Goal: Information Seeking & Learning: Learn about a topic

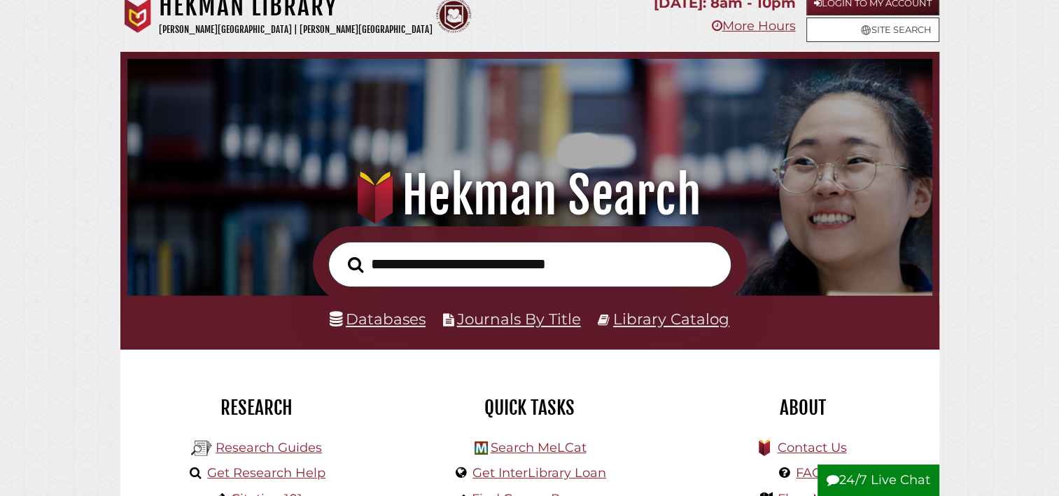
scroll to position [43, 0]
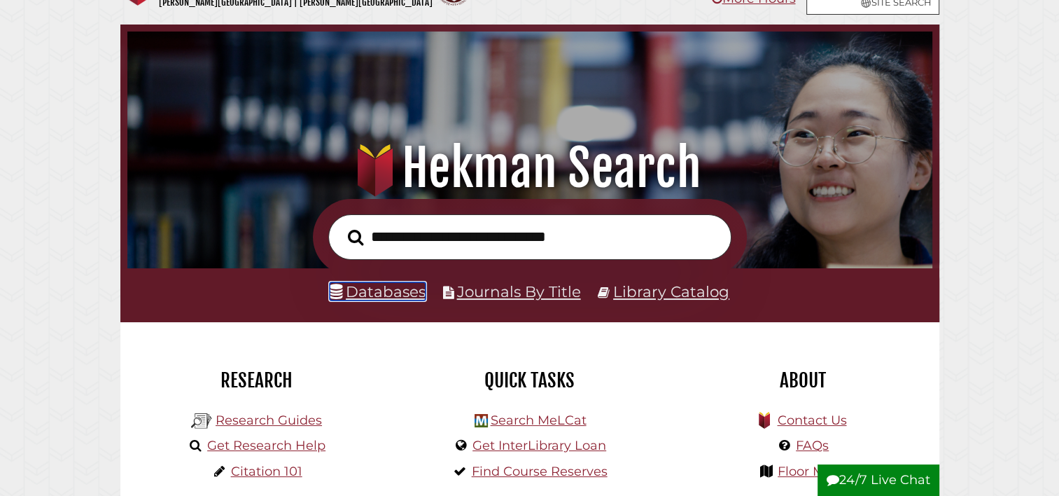
click at [386, 288] on link "Databases" at bounding box center [378, 291] width 96 height 18
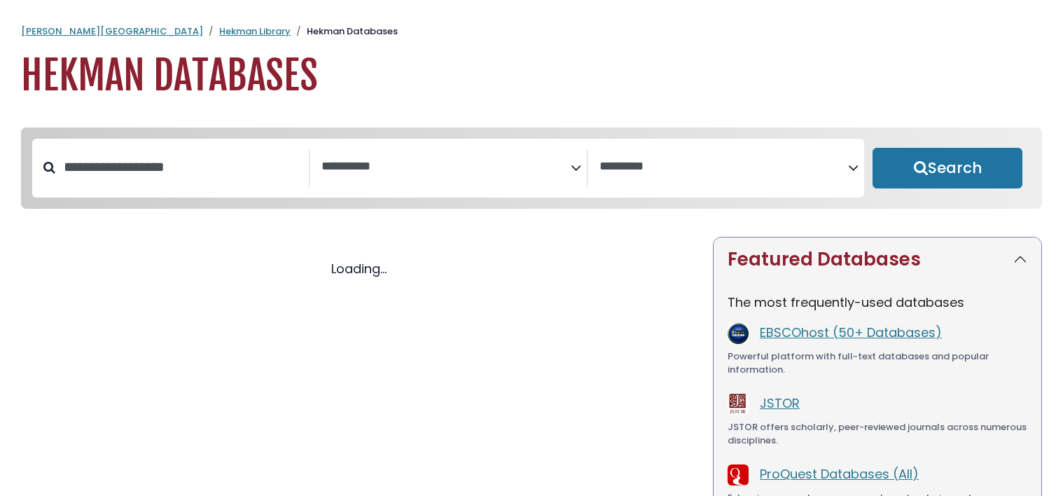
select select "Database Subject Filter"
select select "Database Vendors Filter"
select select "Database Subject Filter"
select select "Database Vendors Filter"
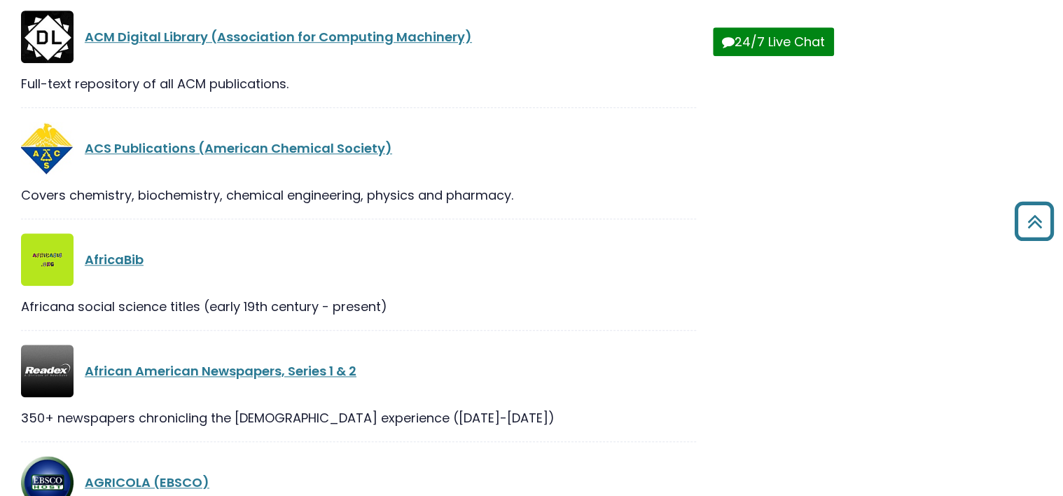
scroll to position [550, 0]
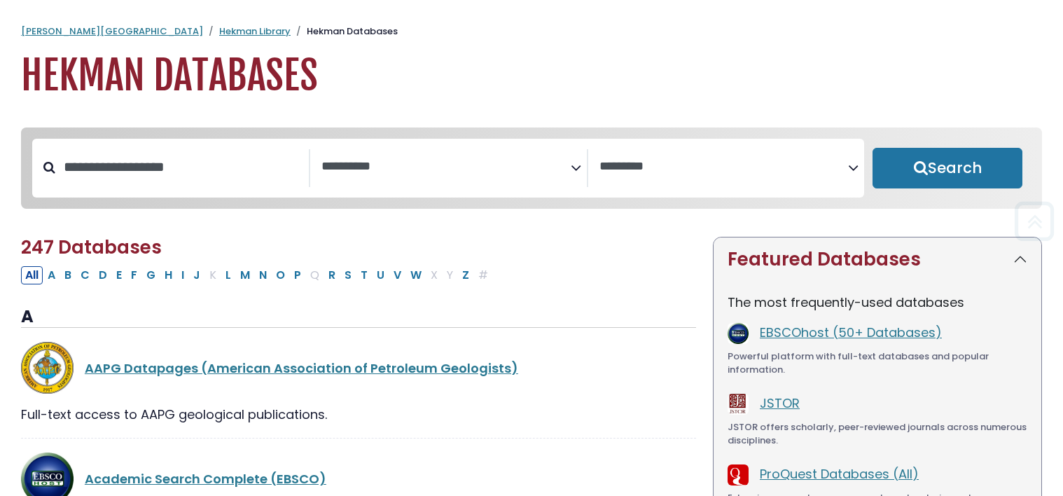
select select "Database Subject Filter"
select select "Database Vendors Filter"
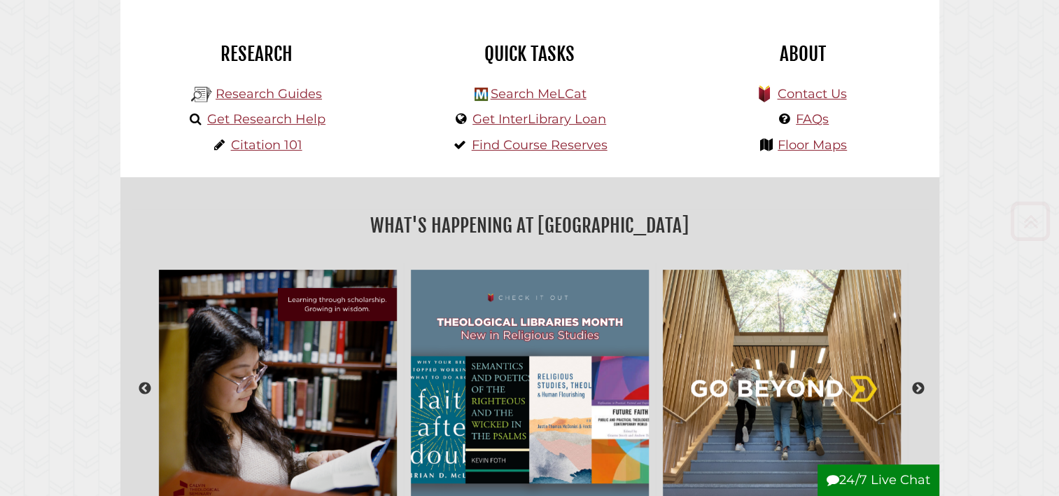
scroll to position [370, 0]
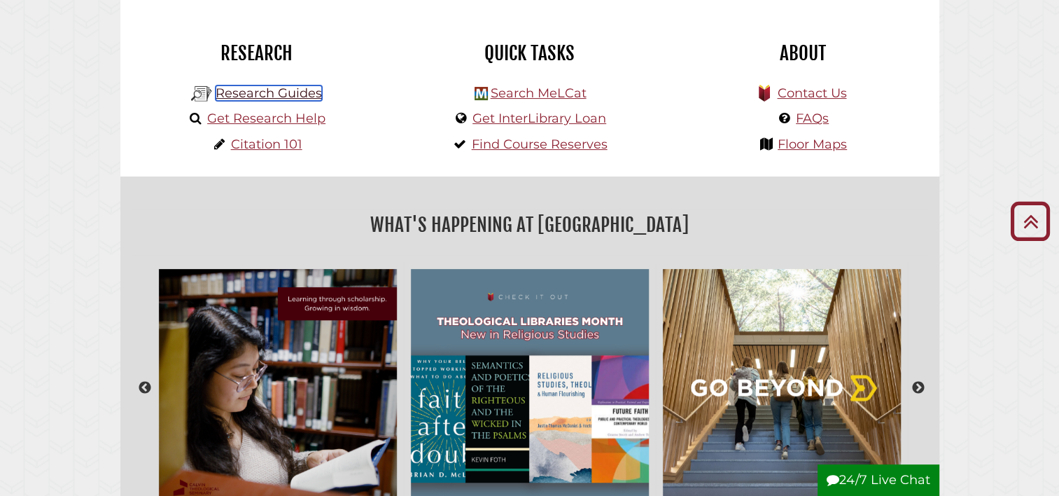
click at [294, 96] on link "Research Guides" at bounding box center [269, 92] width 106 height 15
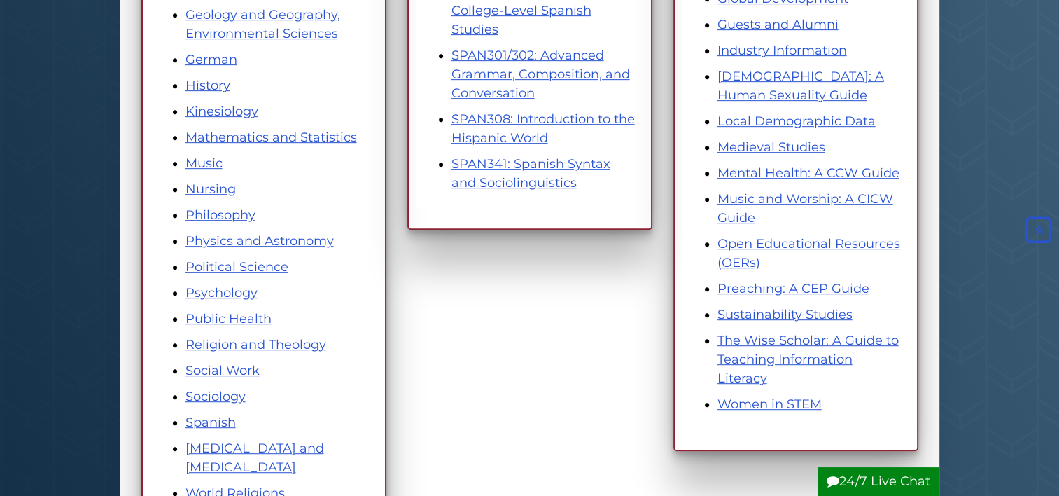
scroll to position [699, 0]
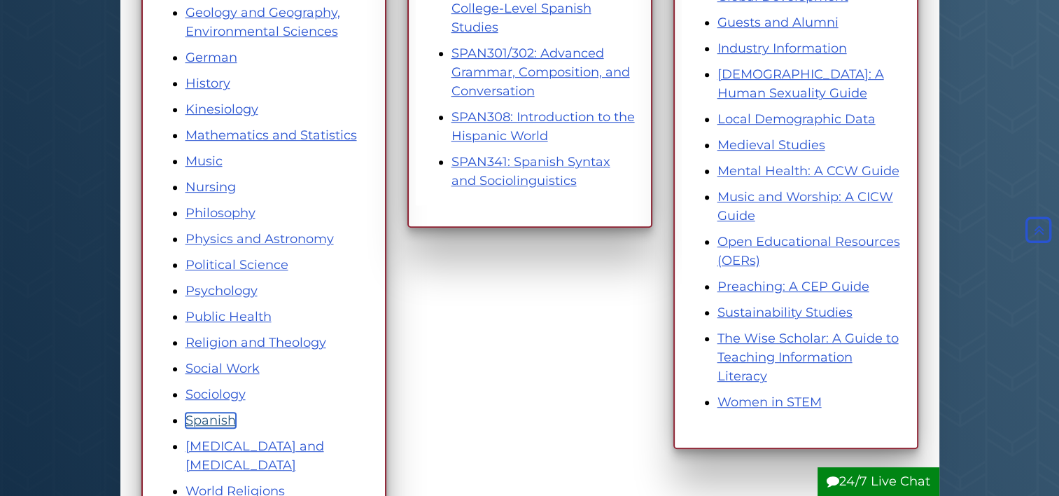
click at [207, 422] on link "Spanish" at bounding box center [211, 419] width 50 height 15
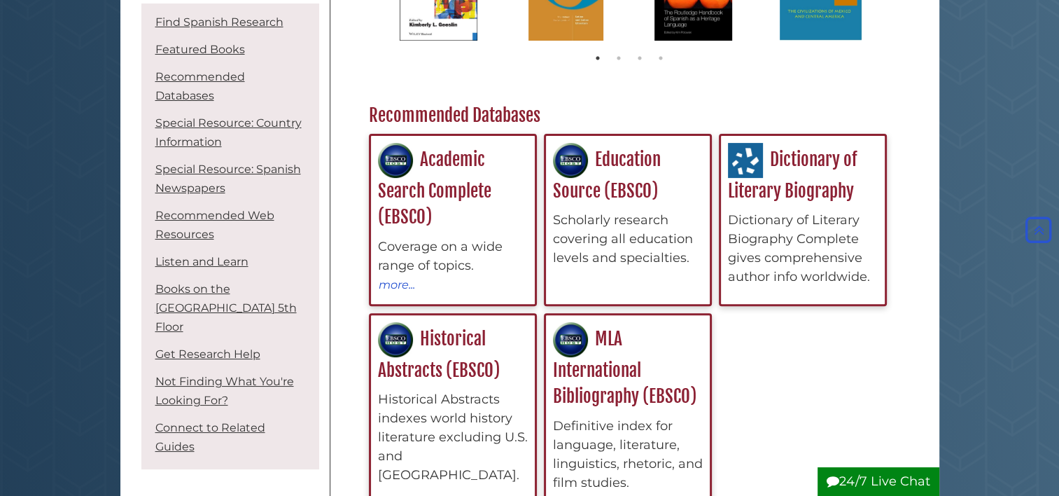
scroll to position [410, 0]
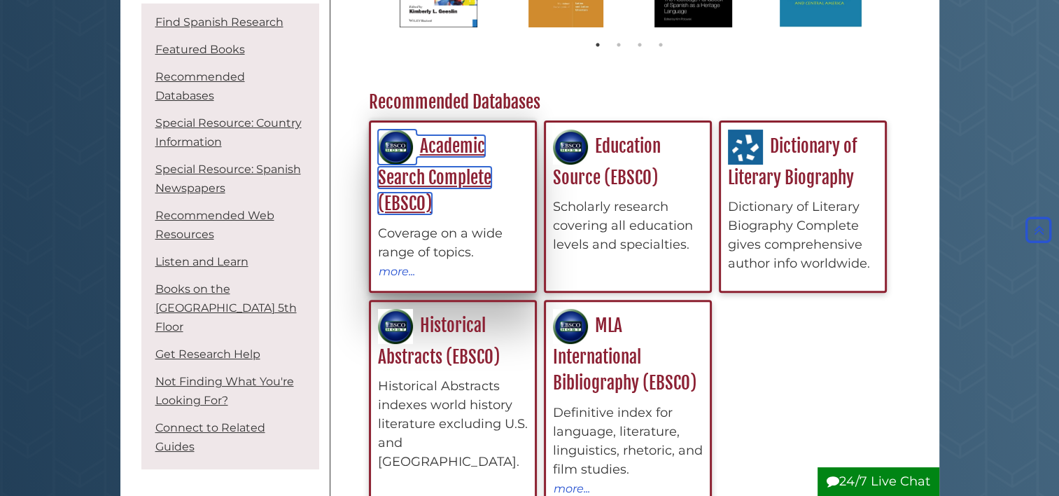
click at [452, 174] on link "Academic Search Complete (EBSCO)" at bounding box center [434, 174] width 113 height 79
drag, startPoint x: 462, startPoint y: 230, endPoint x: 423, endPoint y: 186, distance: 59.5
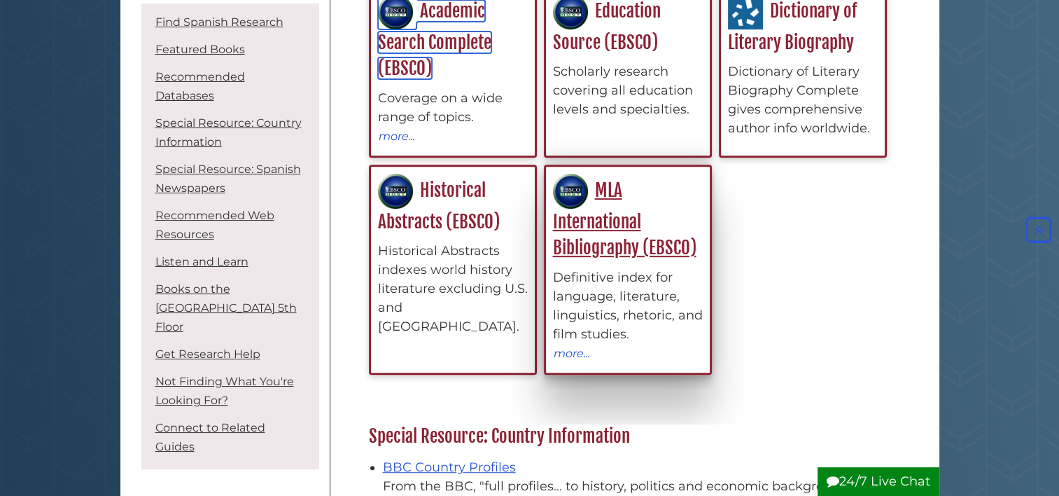
scroll to position [562, 0]
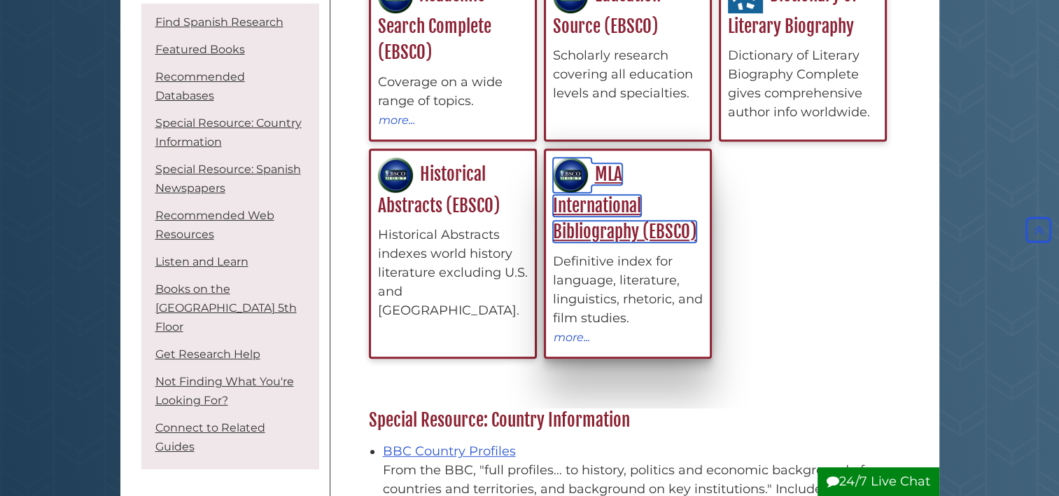
click at [616, 227] on link "MLA International Bibliography (EBSCO)" at bounding box center [625, 202] width 144 height 79
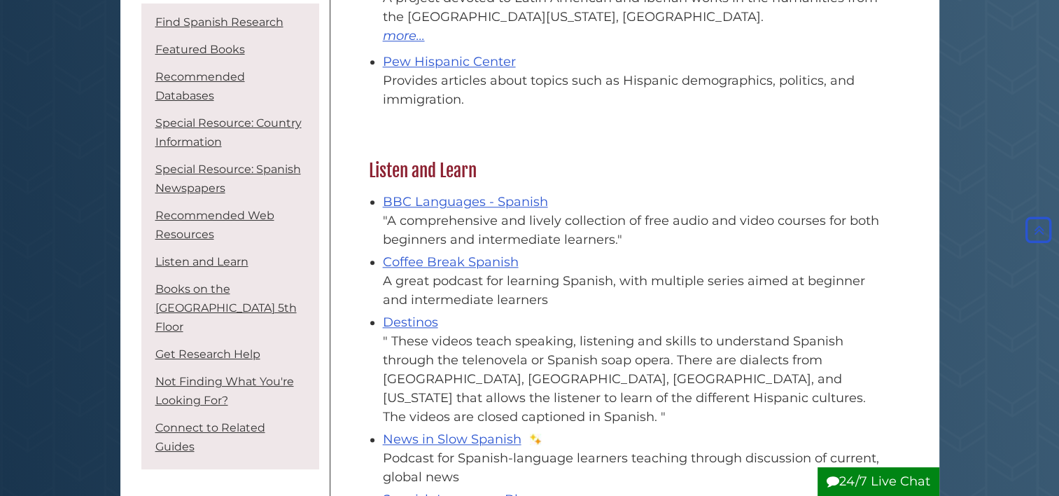
scroll to position [1644, 0]
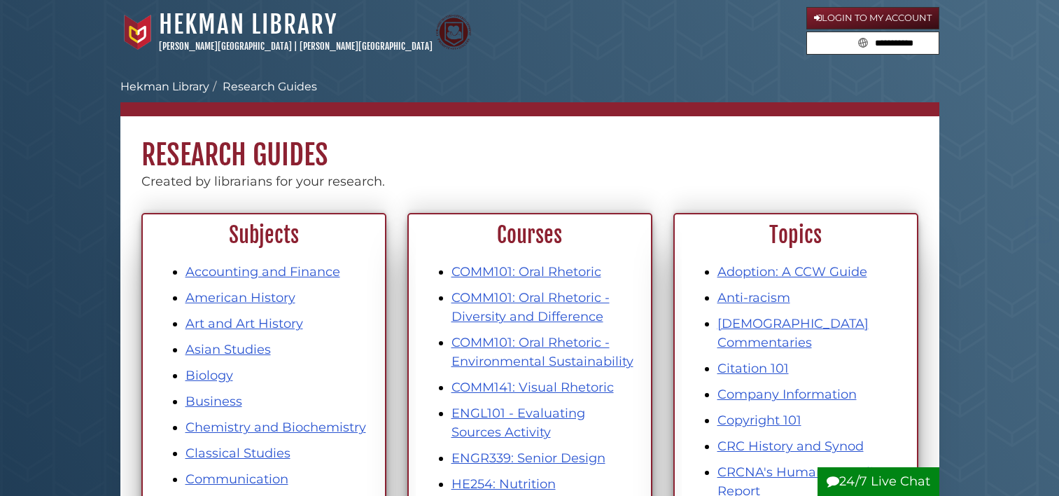
scroll to position [699, 0]
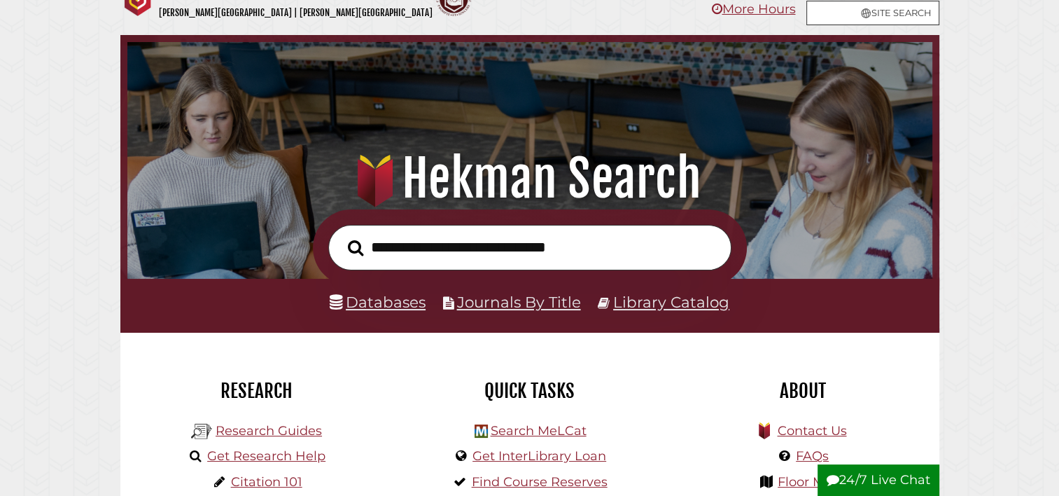
scroll to position [294, 0]
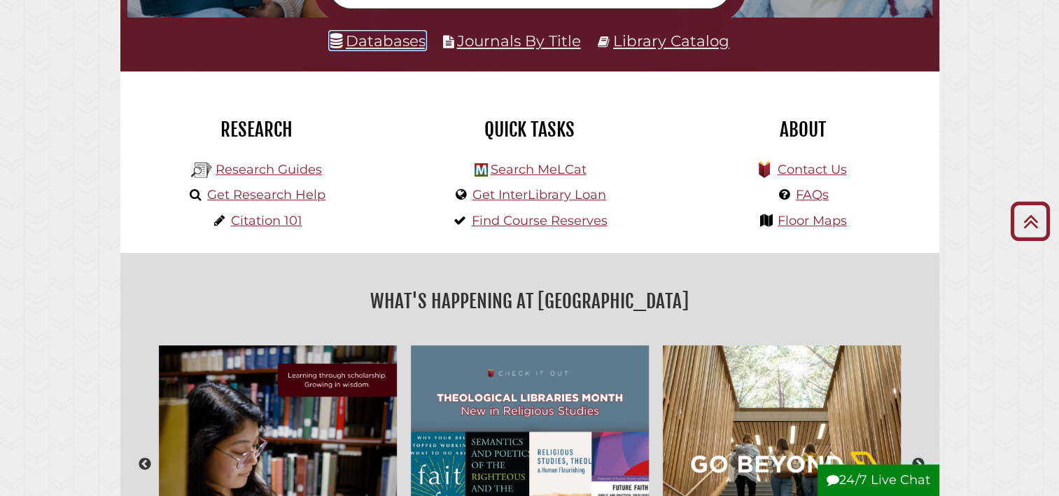
click at [381, 34] on link "Databases" at bounding box center [378, 41] width 96 height 18
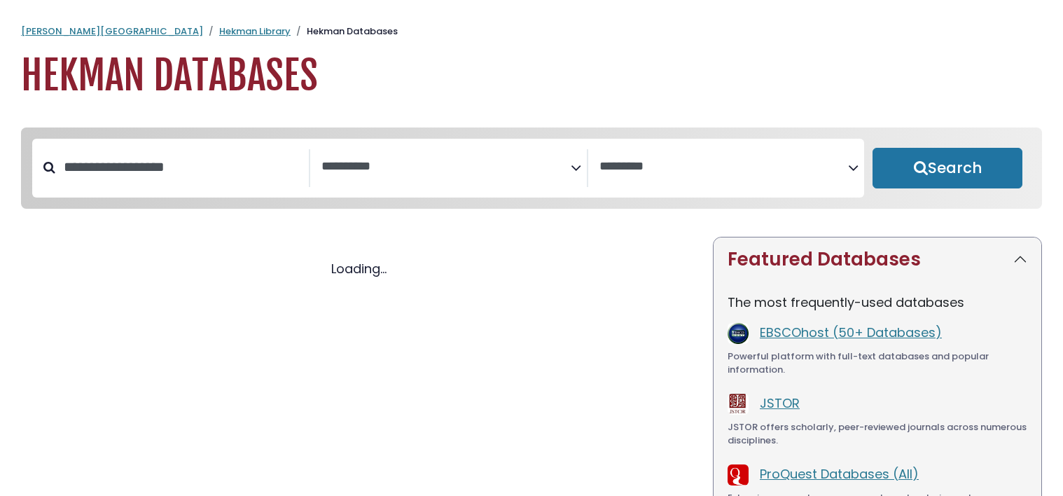
select select "Database Subject Filter"
select select "Database Vendors Filter"
select select "Database Subject Filter"
select select "Database Vendors Filter"
